Goal: Find contact information: Obtain details needed to contact an individual or organization

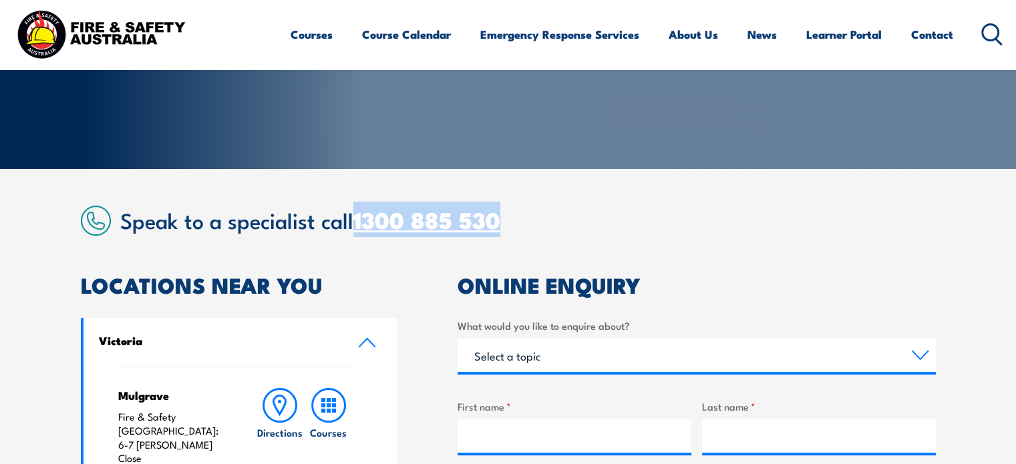
drag, startPoint x: 514, startPoint y: 216, endPoint x: 360, endPoint y: 227, distance: 154.7
click at [360, 227] on h2 "Speak to a specialist call [PHONE_NUMBER]" at bounding box center [527, 220] width 815 height 24
click at [360, 227] on link "1300 885 530" at bounding box center [426, 219] width 147 height 35
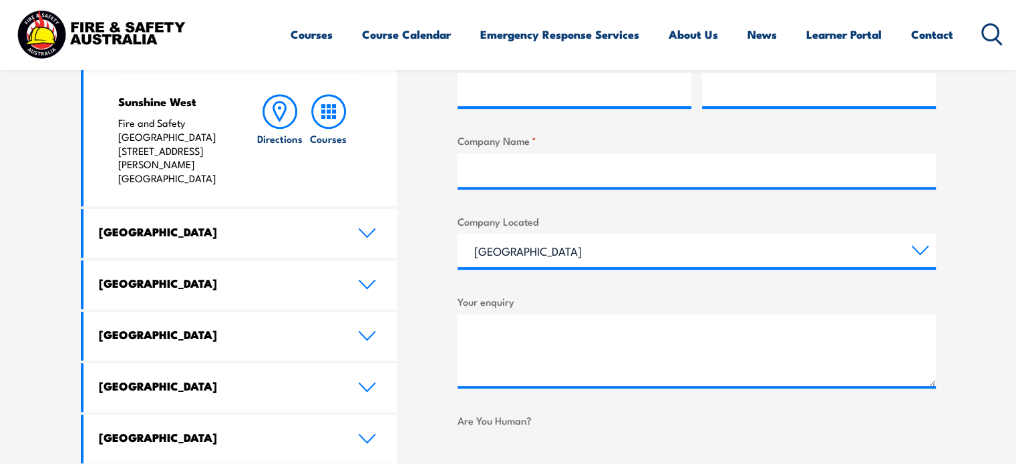
scroll to position [642, 0]
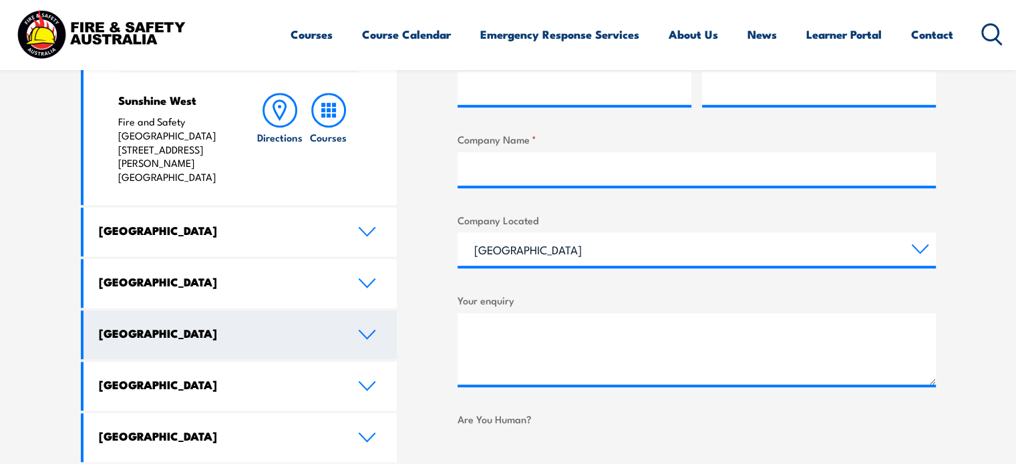
click at [275, 326] on h4 "[GEOGRAPHIC_DATA]" at bounding box center [218, 333] width 239 height 15
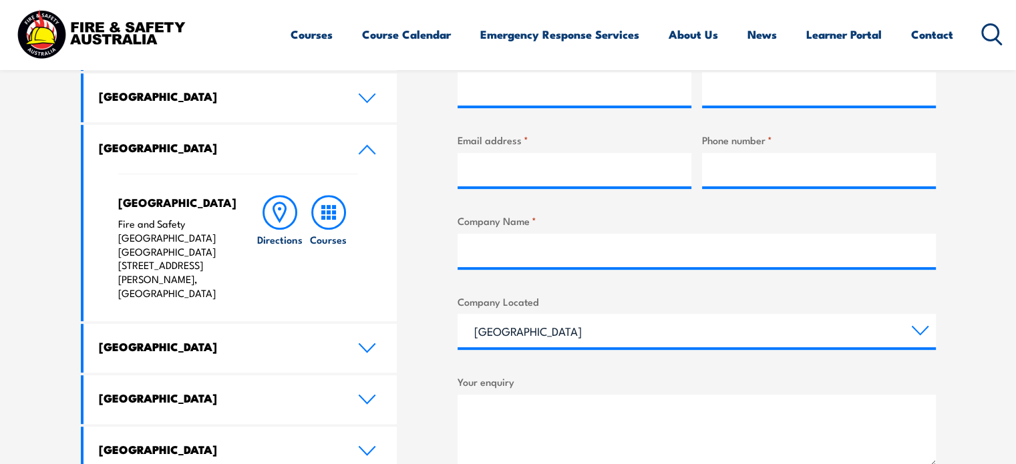
scroll to position [545, 0]
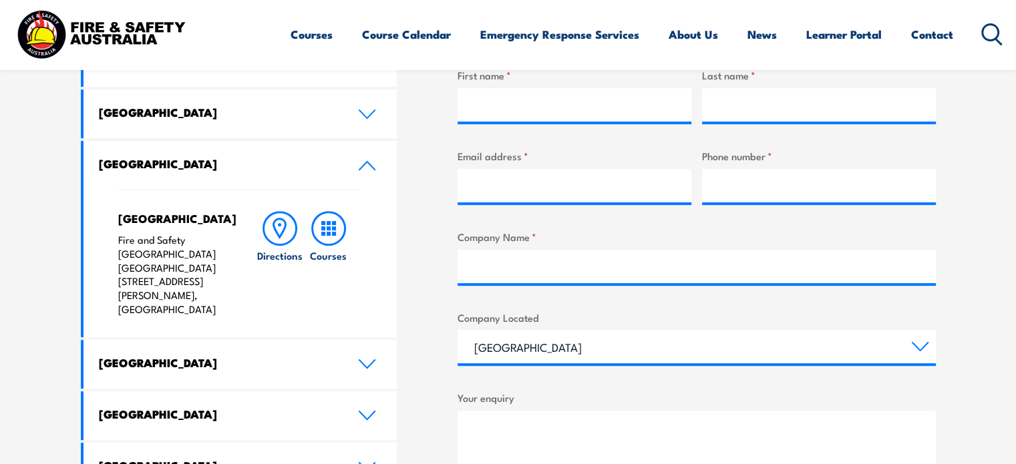
click at [118, 266] on p "Fire and Safety [GEOGRAPHIC_DATA] [GEOGRAPHIC_DATA] [STREET_ADDRESS][PERSON_NAM…" at bounding box center [174, 274] width 112 height 83
drag, startPoint x: 118, startPoint y: 266, endPoint x: 179, endPoint y: 281, distance: 62.4
click at [179, 281] on p "Fire and Safety [GEOGRAPHIC_DATA] [GEOGRAPHIC_DATA] [STREET_ADDRESS][PERSON_NAM…" at bounding box center [174, 274] width 112 height 83
click at [182, 282] on p "Fire and Safety [GEOGRAPHIC_DATA] [GEOGRAPHIC_DATA] [STREET_ADDRESS][PERSON_NAM…" at bounding box center [174, 274] width 112 height 83
drag, startPoint x: 182, startPoint y: 282, endPoint x: 118, endPoint y: 269, distance: 65.4
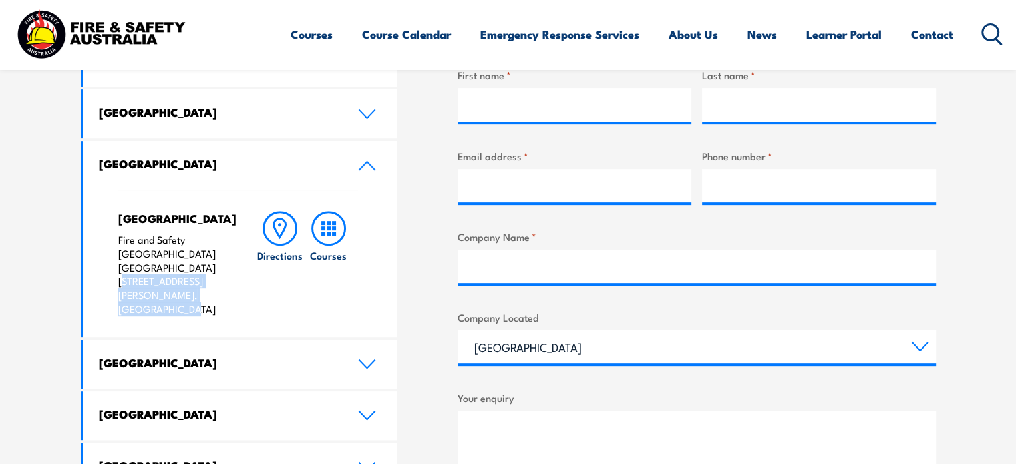
click at [118, 269] on p "Fire and Safety [GEOGRAPHIC_DATA] [GEOGRAPHIC_DATA] [STREET_ADDRESS][PERSON_NAM…" at bounding box center [174, 274] width 112 height 83
copy p "[STREET_ADDRESS][PERSON_NAME]"
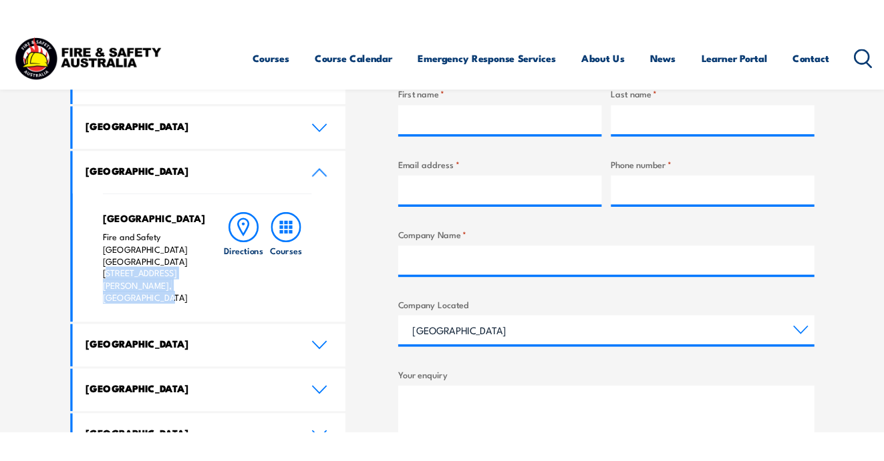
scroll to position [504, 0]
